Goal: Information Seeking & Learning: Learn about a topic

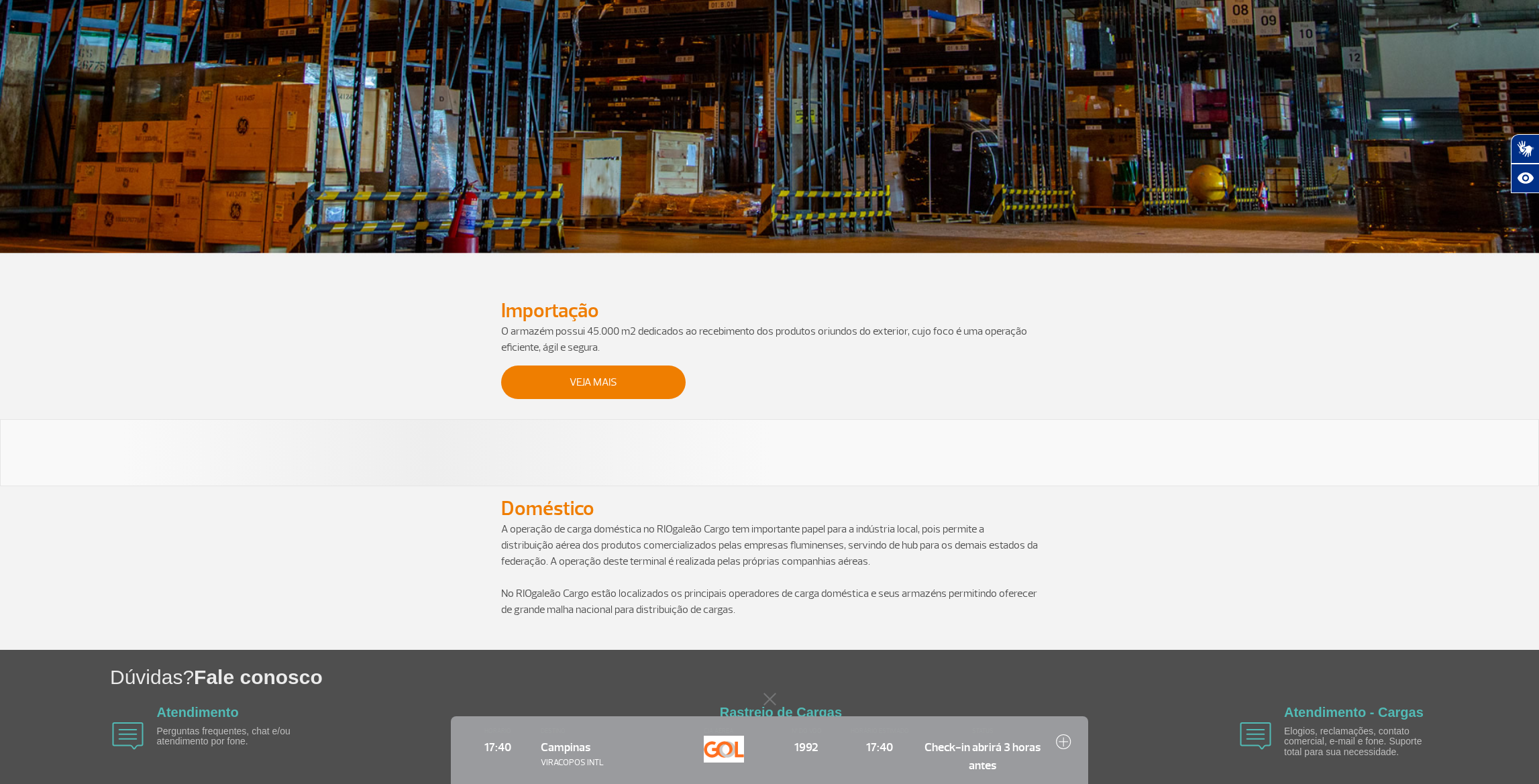
scroll to position [469, 0]
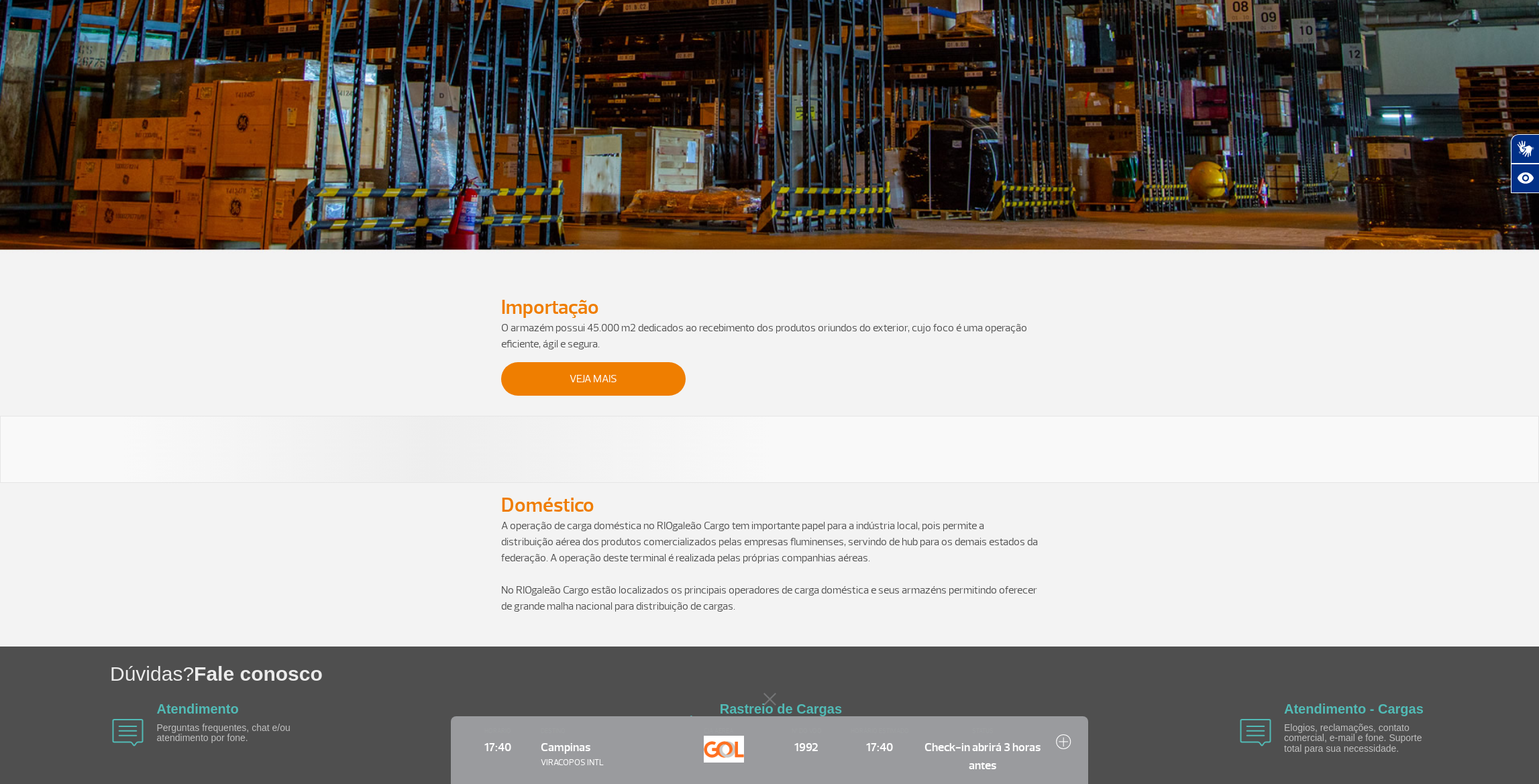
drag, startPoint x: 1332, startPoint y: 456, endPoint x: 1305, endPoint y: 441, distance: 30.9
click at [1306, 442] on div at bounding box center [769, 449] width 1539 height 67
drag, startPoint x: 506, startPoint y: 309, endPoint x: 608, endPoint y: 297, distance: 102.7
click at [609, 306] on h2 "Importação" at bounding box center [769, 307] width 536 height 24
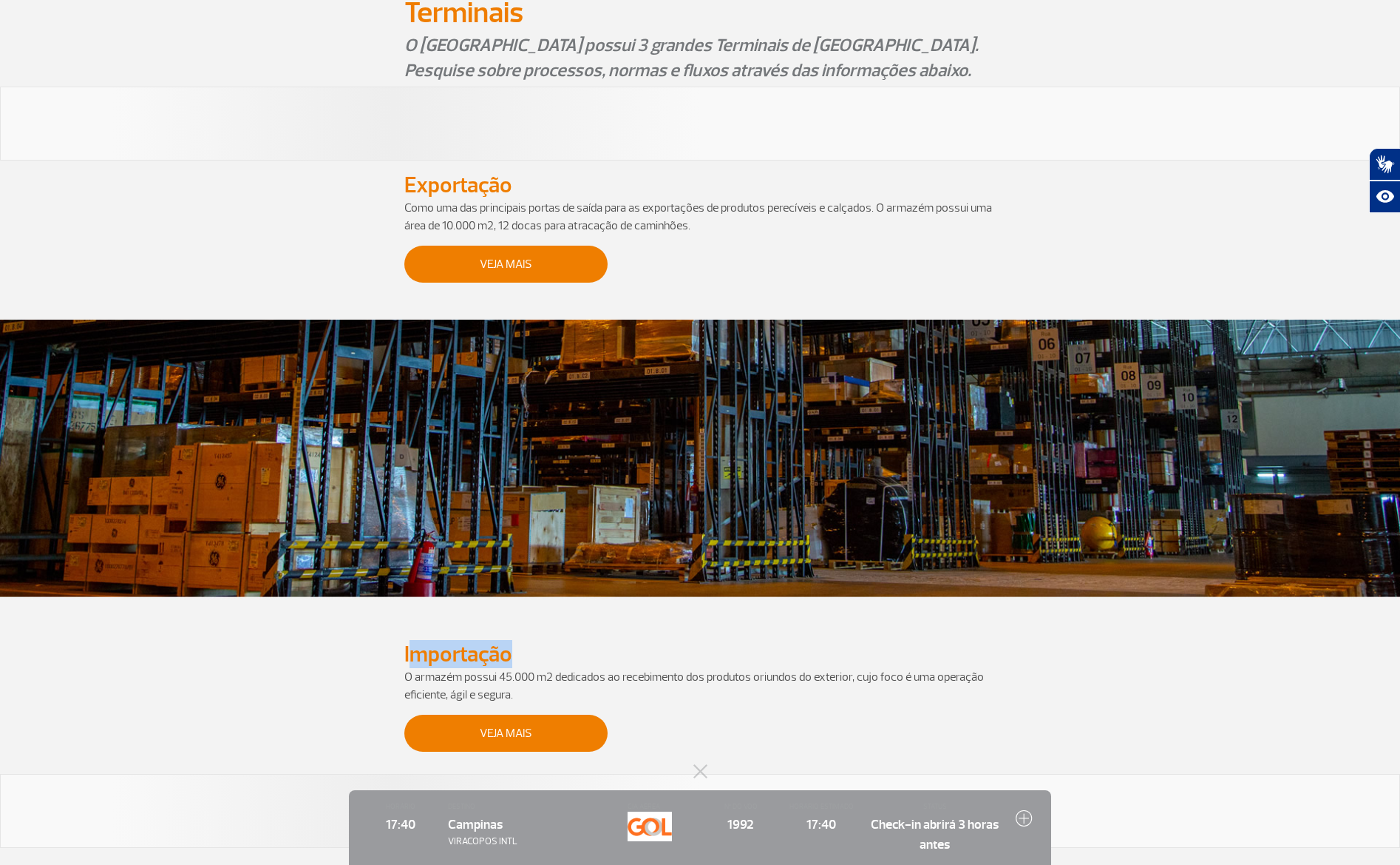
scroll to position [138, 0]
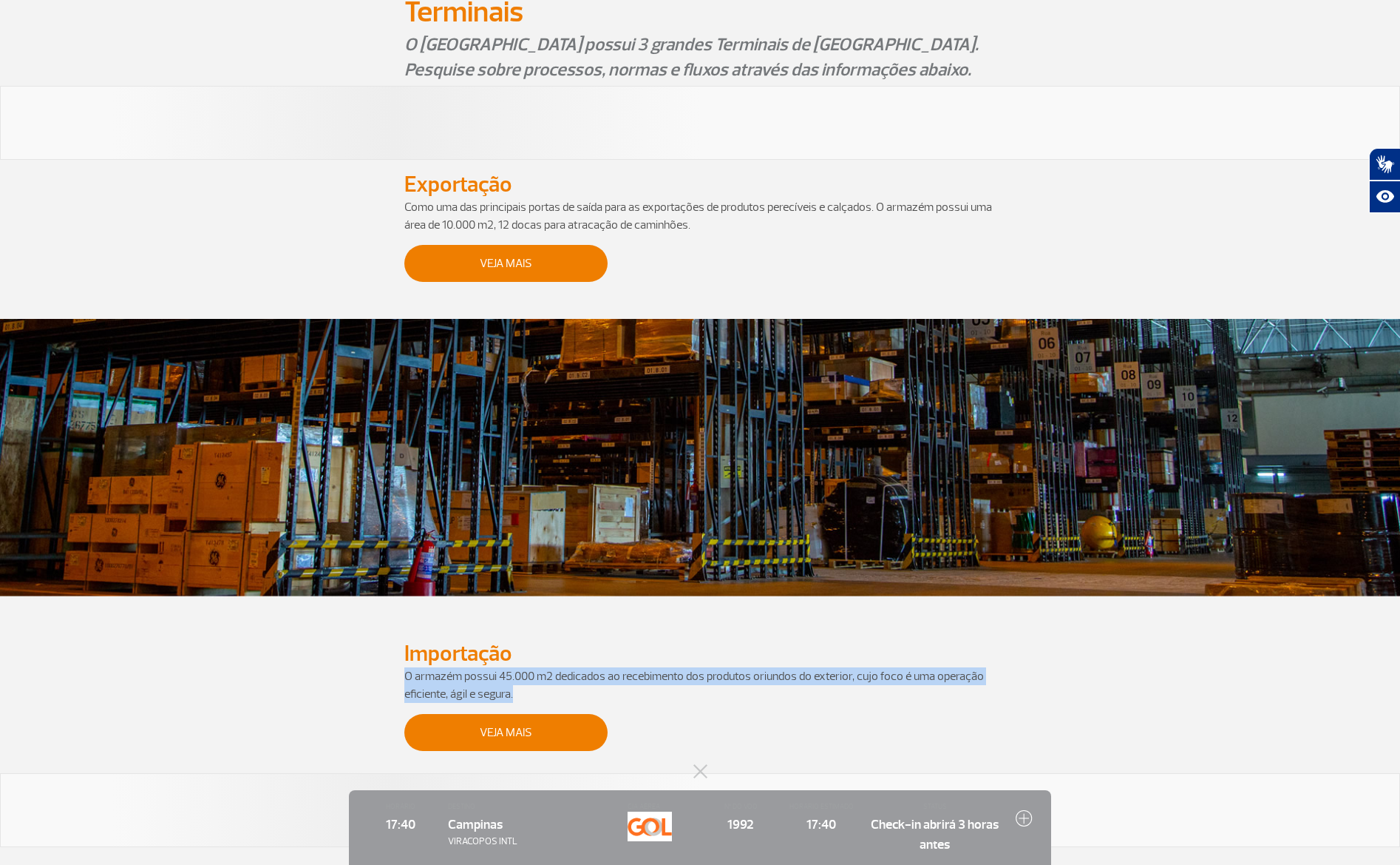
drag, startPoint x: 406, startPoint y: 673, endPoint x: 531, endPoint y: 696, distance: 127.1
click at [531, 697] on p "O armazém possui 45.000 m2 dedicados ao recebimento dos produtos oriundos do ex…" at bounding box center [700, 685] width 591 height 35
copy p "O armazém possui 45.000 m2 dedicados ao recebimento dos produtos oriundos do ex…"
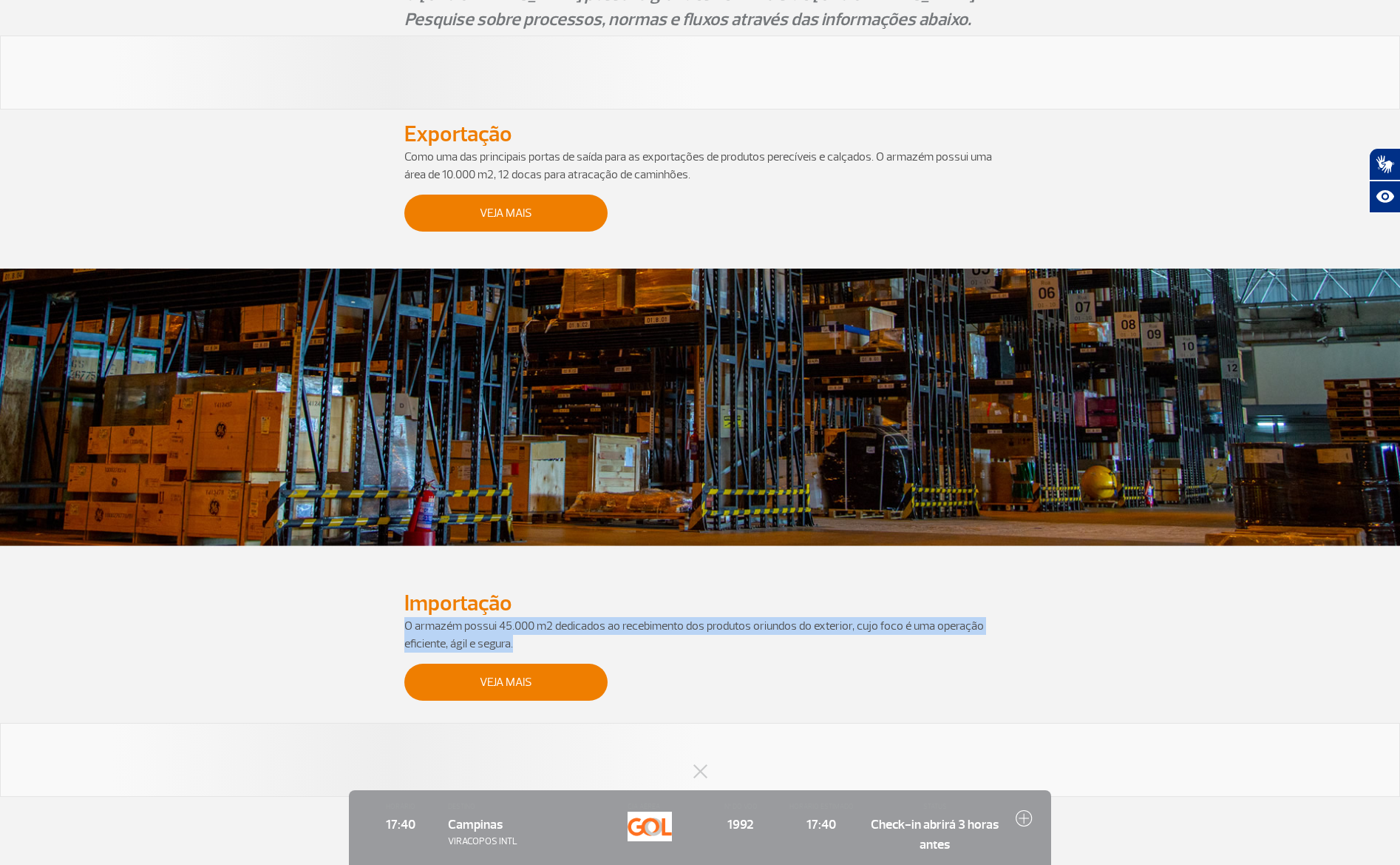
scroll to position [0, 0]
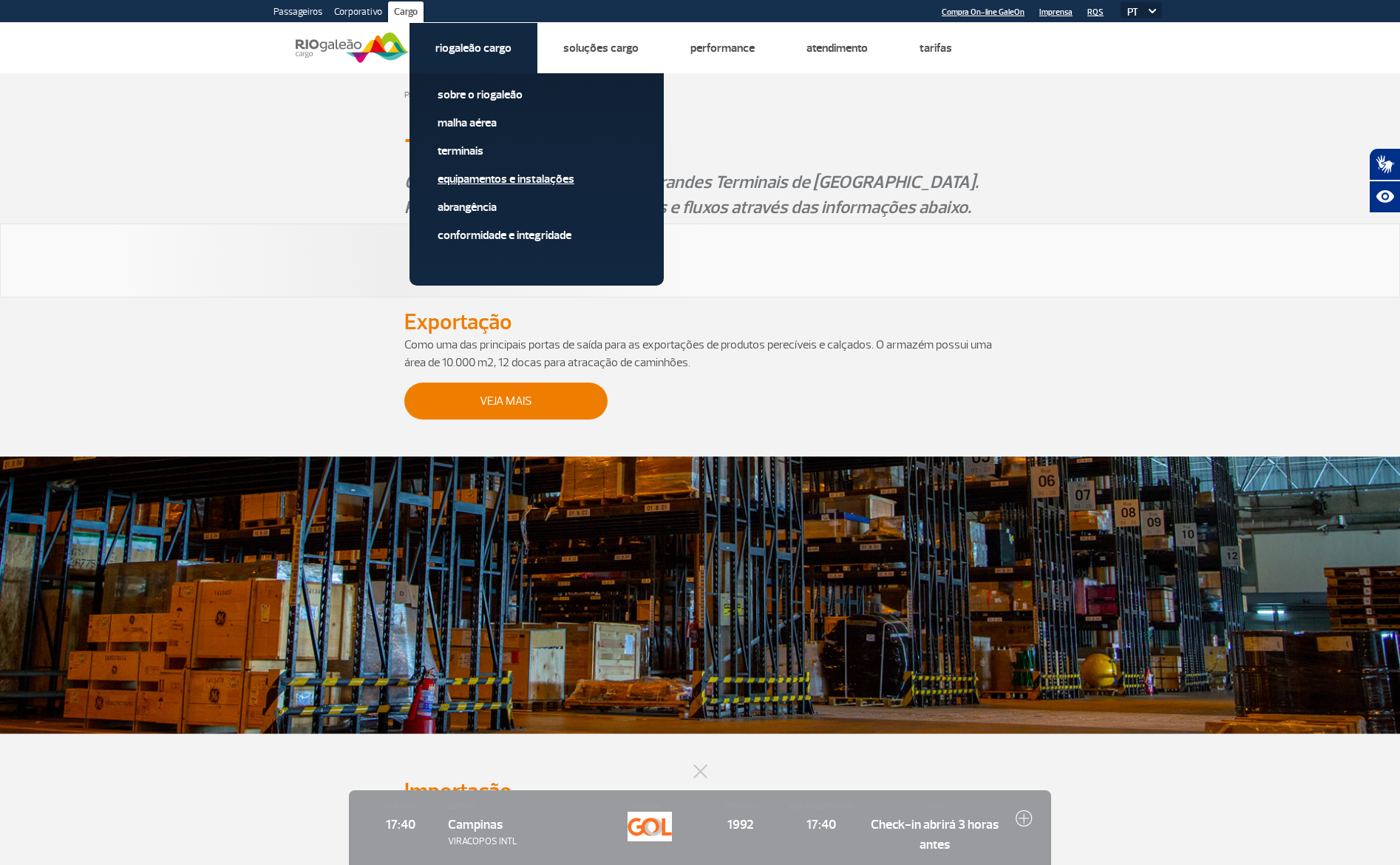
click at [488, 174] on link "Equipamentos e Instalações" at bounding box center [536, 179] width 198 height 16
drag, startPoint x: 497, startPoint y: 178, endPoint x: 492, endPoint y: 157, distance: 21.6
click at [496, 176] on link "Equipamentos e Instalações" at bounding box center [536, 179] width 198 height 16
click at [496, 178] on link "Equipamentos e Instalações" at bounding box center [536, 179] width 198 height 16
drag, startPoint x: 498, startPoint y: 178, endPoint x: 508, endPoint y: 177, distance: 10.0
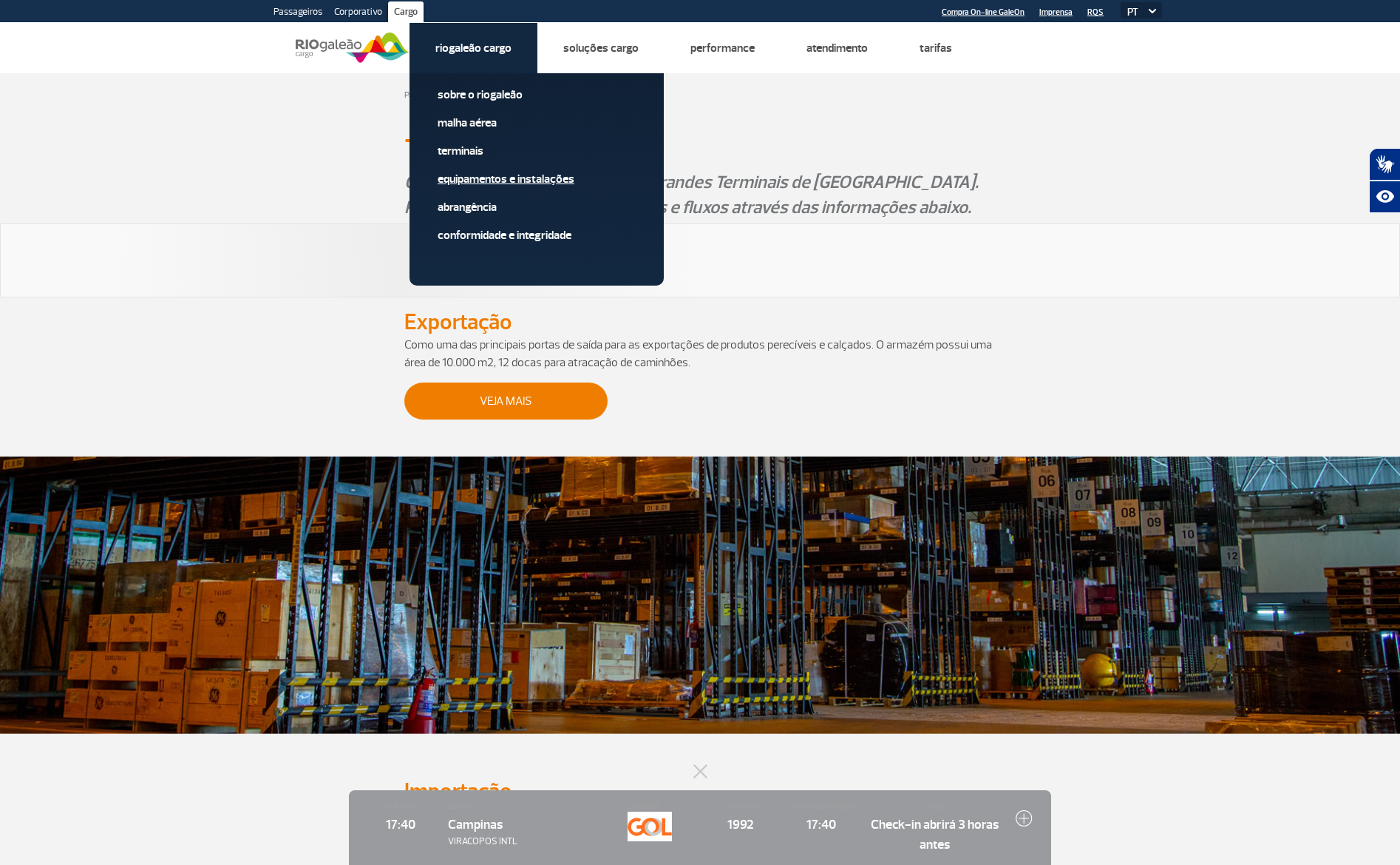
click at [498, 178] on link "Equipamentos e Instalações" at bounding box center [536, 179] width 198 height 16
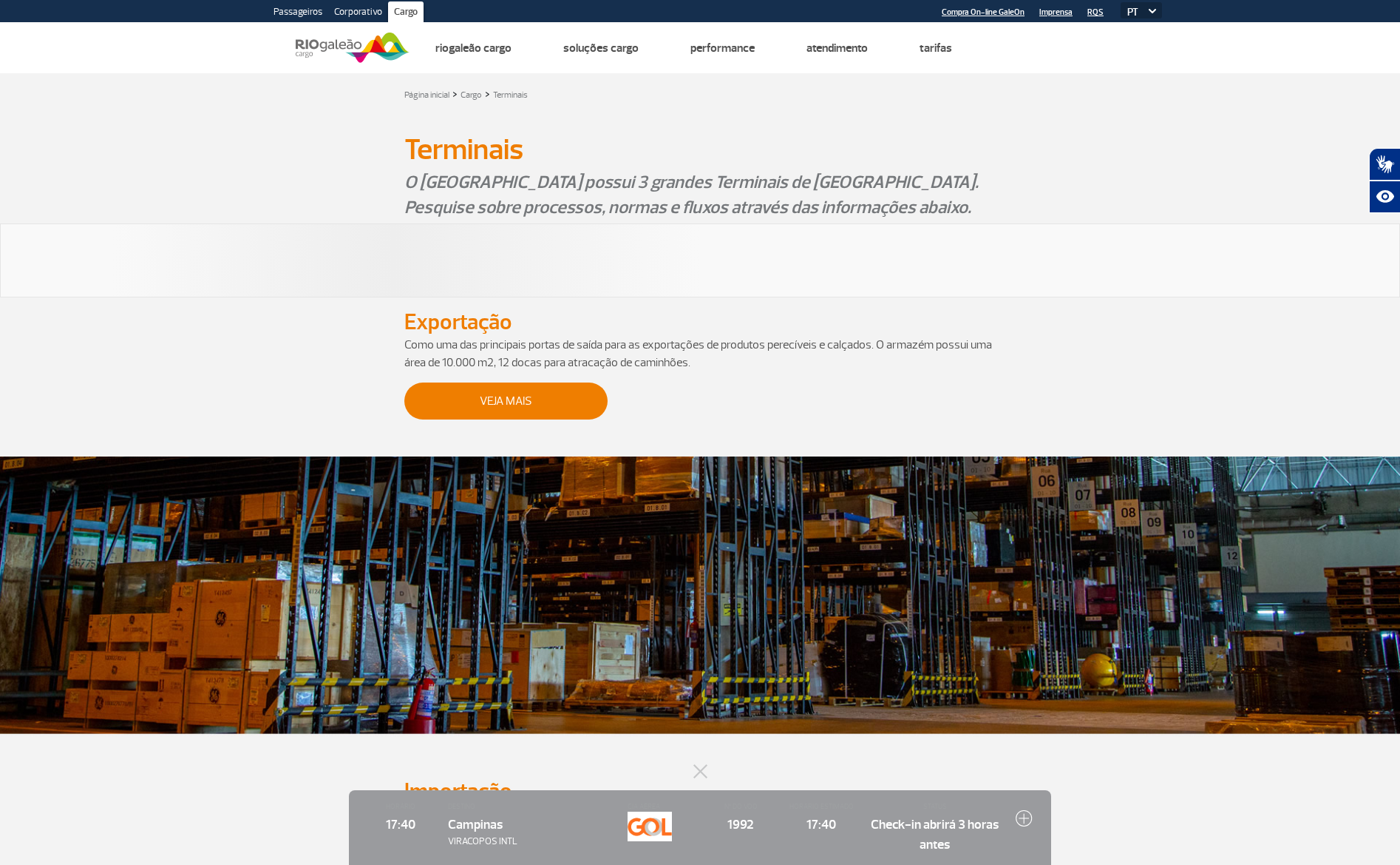
click at [1023, 821] on img at bounding box center [1024, 818] width 17 height 17
click at [1021, 816] on img at bounding box center [1024, 818] width 17 height 17
click at [1023, 817] on img at bounding box center [1024, 818] width 17 height 17
drag, startPoint x: 1024, startPoint y: 817, endPoint x: 1016, endPoint y: 821, distance: 8.9
click at [1024, 817] on img at bounding box center [1024, 818] width 17 height 17
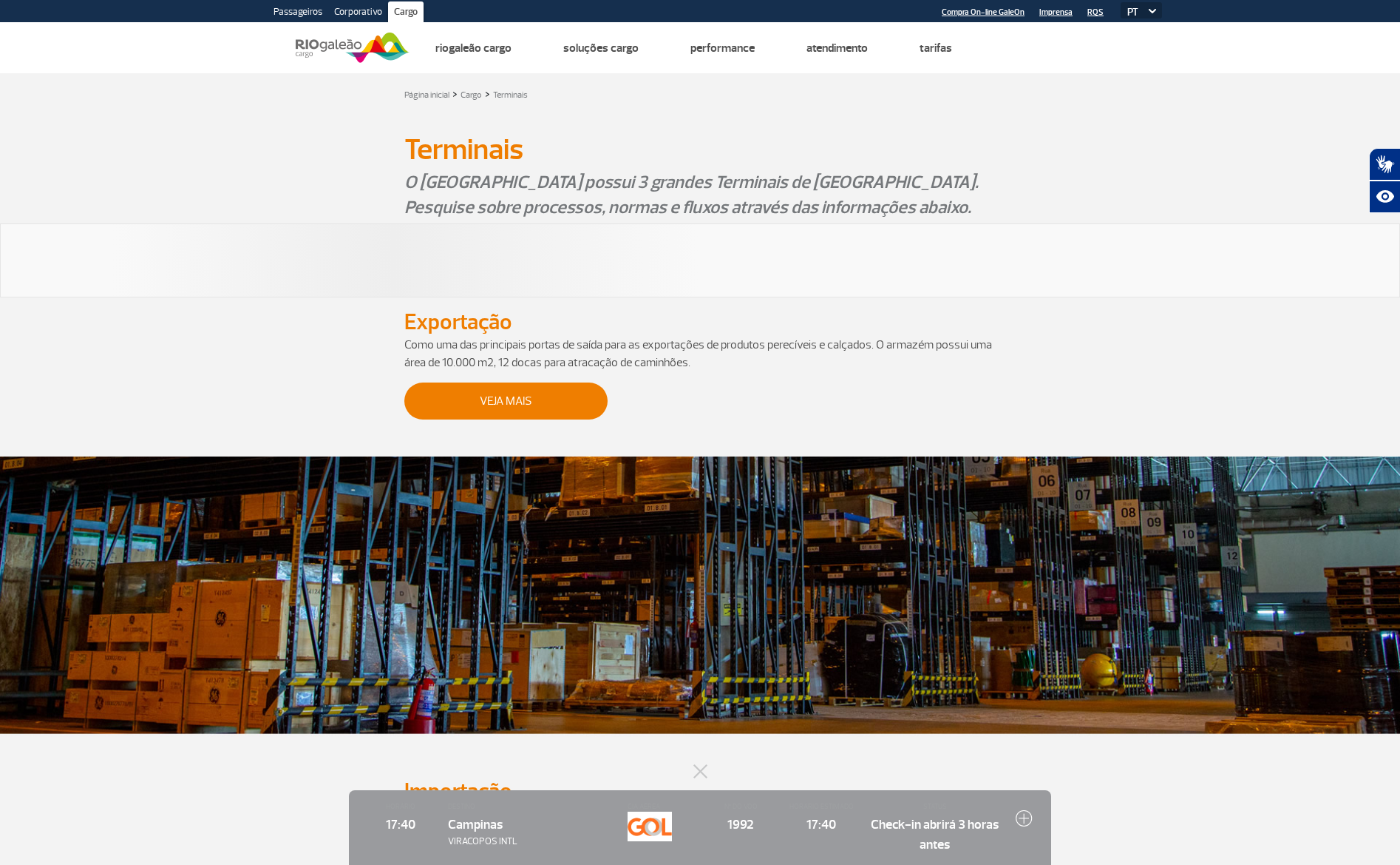
click at [1027, 818] on img at bounding box center [1024, 818] width 17 height 17
